Goal: Task Accomplishment & Management: Manage account settings

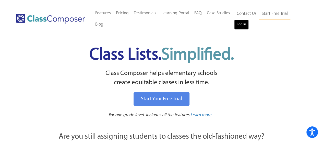
click at [241, 26] on link "Log In" at bounding box center [241, 24] width 15 height 10
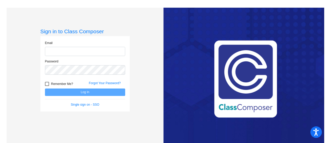
type input "[EMAIL_ADDRESS][DOMAIN_NAME]"
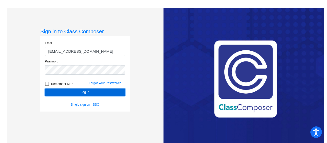
click at [97, 93] on button "Log In" at bounding box center [85, 91] width 80 height 7
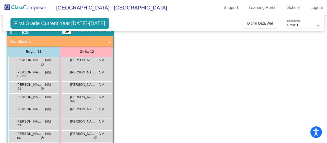
scroll to position [25, 0]
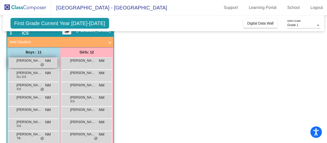
click at [32, 65] on div "[PERSON_NAME] NM lock do_not_disturb_alt" at bounding box center [33, 62] width 49 height 10
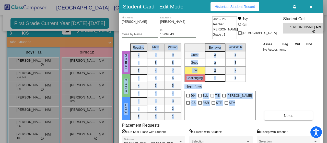
drag, startPoint x: 273, startPoint y: 91, endPoint x: 278, endPoint y: 38, distance: 53.1
click at [278, 38] on div "[PERSON_NAME] First Name [PERSON_NAME] Last Name Goes by Name 15799543 ID 2025 …" at bounding box center [221, 88] width 198 height 144
click at [281, 61] on div "Asses Beg Mid End No Assessments Notes" at bounding box center [289, 80] width 54 height 79
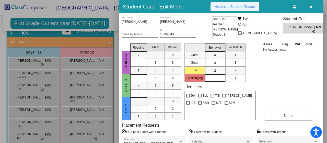
click at [224, 9] on button "Historical Student Record" at bounding box center [234, 6] width 49 height 9
click at [310, 7] on icon "button" at bounding box center [311, 7] width 3 height 4
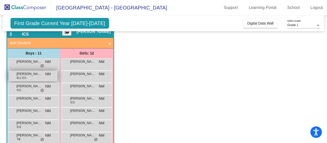
scroll to position [19, 0]
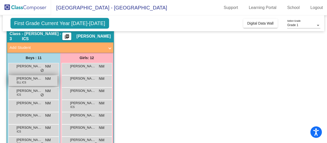
click at [21, 78] on span "[PERSON_NAME] [PERSON_NAME]" at bounding box center [30, 78] width 26 height 5
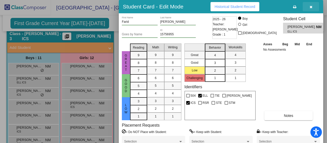
click at [311, 6] on icon "button" at bounding box center [311, 7] width 3 height 4
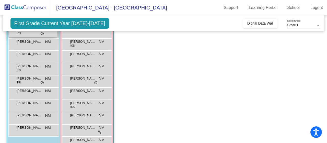
scroll to position [80, 0]
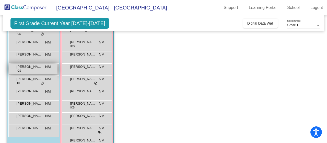
click at [36, 68] on span "[PERSON_NAME] [PERSON_NAME]" at bounding box center [30, 66] width 26 height 5
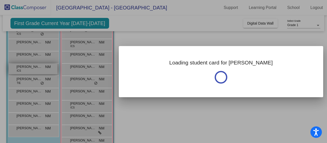
click at [36, 68] on div at bounding box center [163, 71] width 327 height 143
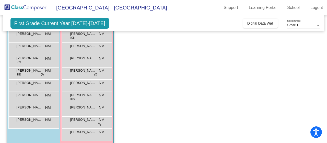
scroll to position [88, 0]
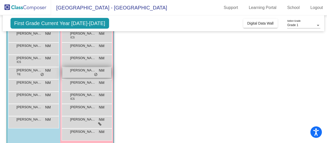
click at [85, 71] on span "[PERSON_NAME]" at bounding box center [83, 70] width 26 height 5
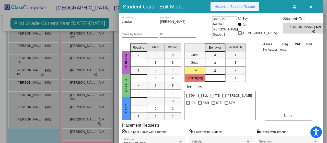
click at [236, 8] on span "Historical Student Record" at bounding box center [235, 7] width 41 height 4
click at [313, 6] on button "button" at bounding box center [311, 6] width 16 height 9
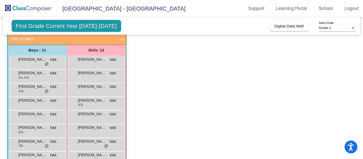
scroll to position [32, 0]
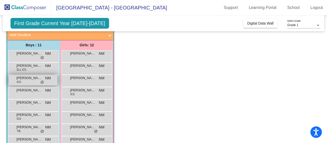
click at [35, 77] on span "[PERSON_NAME]" at bounding box center [30, 77] width 26 height 5
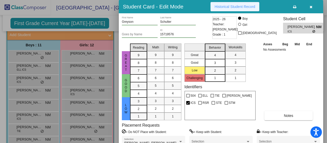
click at [236, 6] on span "Historical Student Record" at bounding box center [235, 7] width 41 height 4
click at [313, 6] on button "button" at bounding box center [311, 6] width 16 height 9
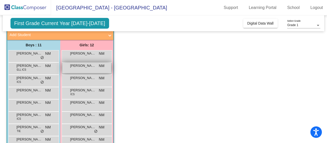
click at [89, 65] on span "[PERSON_NAME]" at bounding box center [83, 65] width 26 height 5
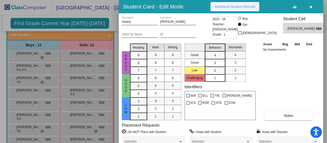
click at [245, 3] on button "Historical Student Record" at bounding box center [234, 6] width 49 height 9
click at [312, 6] on icon "button" at bounding box center [311, 7] width 3 height 4
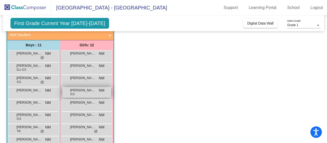
click at [85, 93] on div "[PERSON_NAME] ICS NM lock do_not_disturb_alt" at bounding box center [86, 92] width 49 height 10
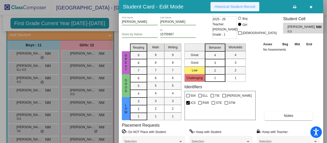
click at [241, 4] on button "Historical Student Record" at bounding box center [234, 6] width 49 height 9
click at [312, 6] on icon "button" at bounding box center [311, 7] width 3 height 4
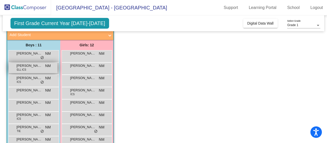
click at [26, 68] on span "ELL ICS" at bounding box center [21, 70] width 9 height 4
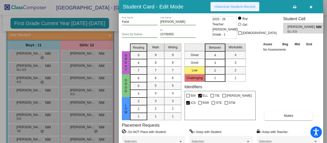
click at [239, 8] on span "Historical Student Record" at bounding box center [235, 7] width 41 height 4
click at [241, 25] on div at bounding box center [239, 24] width 3 height 3
click at [240, 27] on input "Girl" at bounding box center [240, 27] width 0 height 0
radio input "true"
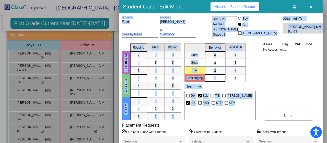
drag, startPoint x: 323, startPoint y: 43, endPoint x: 320, endPoint y: 74, distance: 31.6
click at [320, 74] on div "Student Card - Edit Mode Historical Student Record [PERSON_NAME] First Name [PE…" at bounding box center [163, 71] width 327 height 143
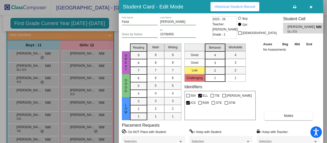
click at [281, 136] on div "Selection" at bounding box center [288, 141] width 63 height 11
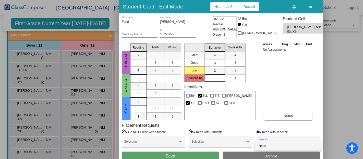
drag, startPoint x: 298, startPoint y: 1, endPoint x: 182, endPoint y: 155, distance: 192.3
click at [182, 143] on div at bounding box center [181, 79] width 363 height 159
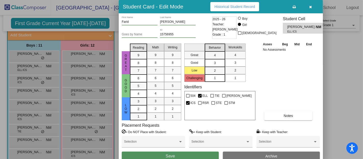
click at [182, 143] on button "Save" at bounding box center [170, 155] width 97 height 9
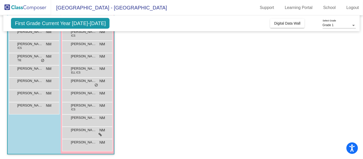
scroll to position [90, 0]
click at [88, 129] on span "[PERSON_NAME]" at bounding box center [84, 129] width 26 height 5
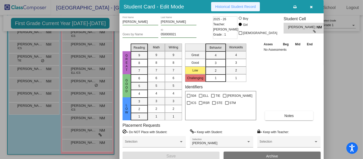
click at [242, 7] on span "Historical Student Record" at bounding box center [235, 7] width 41 height 4
click at [312, 8] on icon "button" at bounding box center [311, 7] width 3 height 4
